Goal: Task Accomplishment & Management: Manage account settings

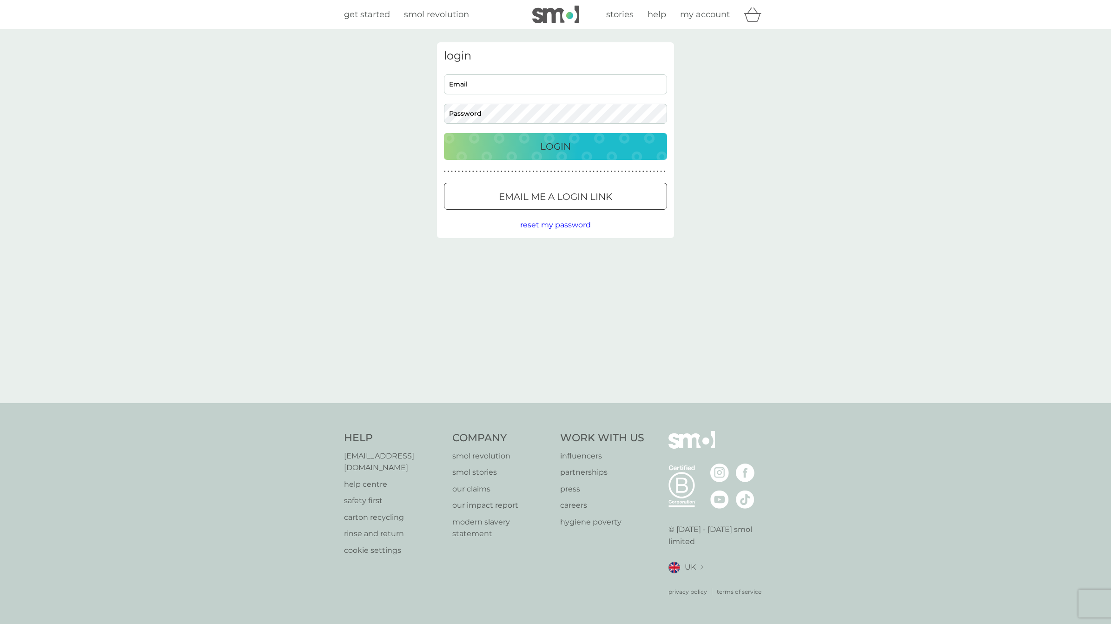
click at [529, 85] on input "Email" at bounding box center [555, 84] width 223 height 20
type input "[PERSON_NAME][EMAIL_ADDRESS][DOMAIN_NAME]"
click at [541, 146] on p "Login" at bounding box center [555, 146] width 31 height 15
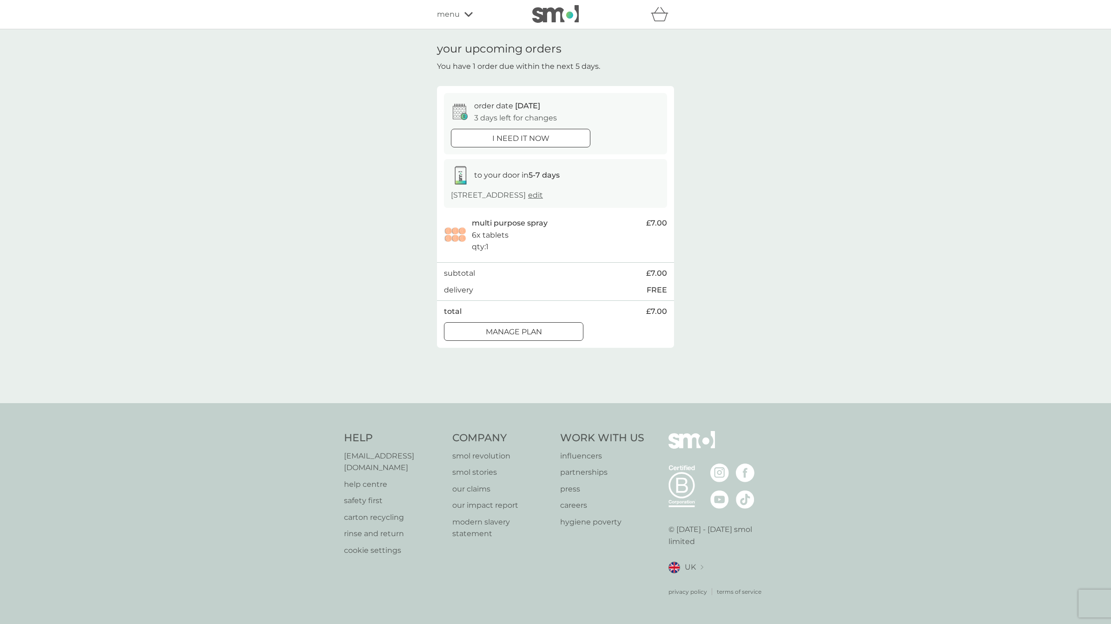
click at [537, 326] on p "Manage plan" at bounding box center [514, 332] width 56 height 12
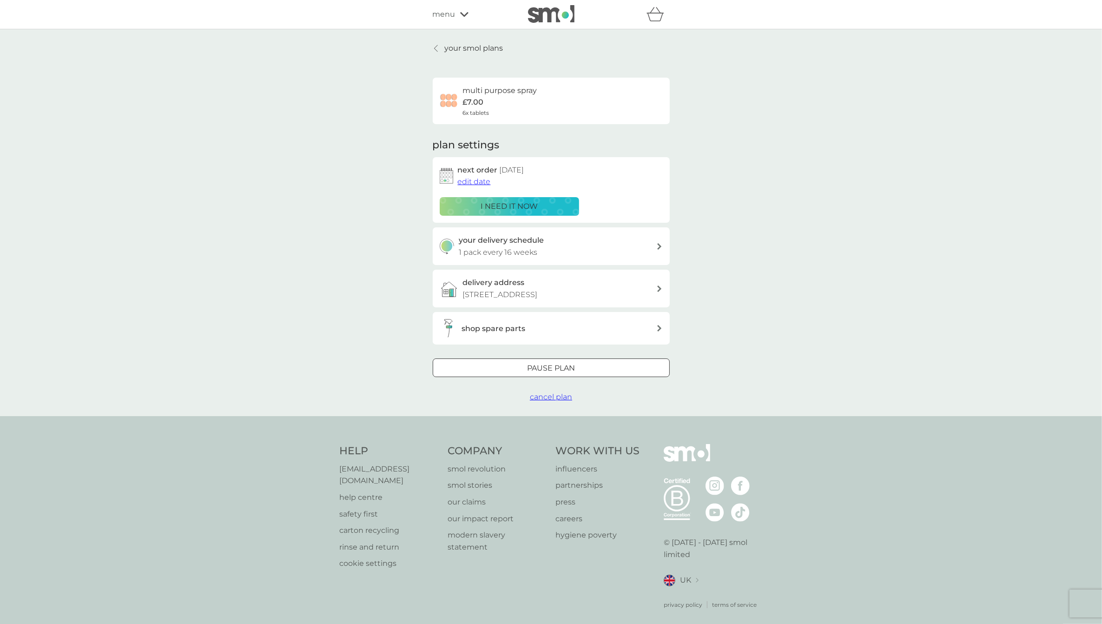
click at [476, 182] on span "edit date" at bounding box center [474, 181] width 33 height 9
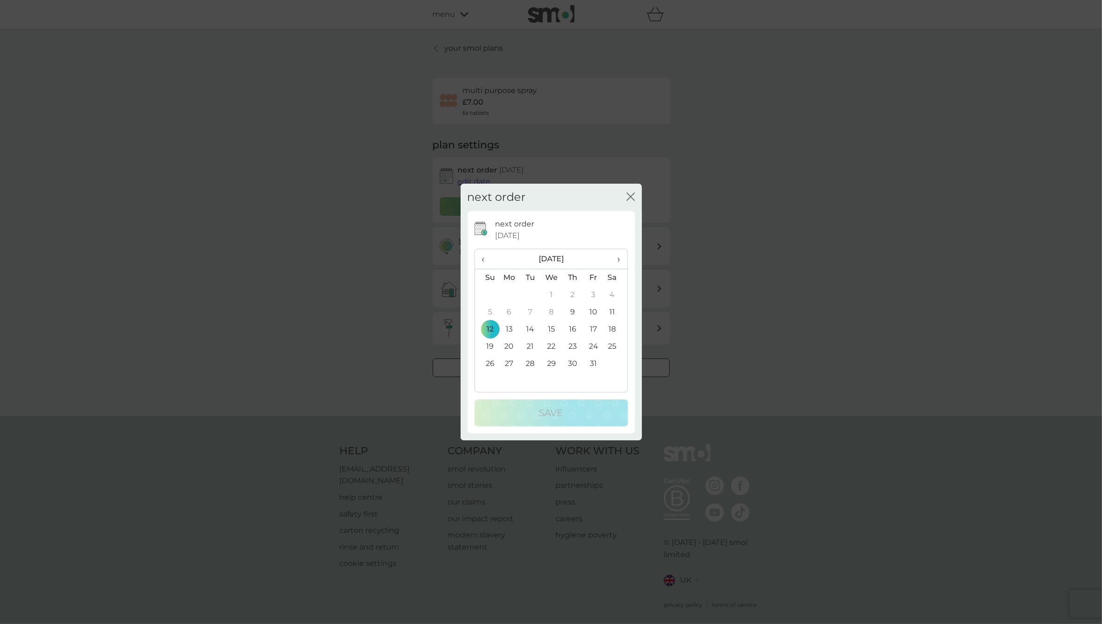
click at [619, 259] on span "›" at bounding box center [615, 259] width 9 height 20
click at [507, 311] on td "5" at bounding box center [509, 312] width 21 height 17
click at [536, 407] on div "Save" at bounding box center [551, 412] width 135 height 15
